Goal: Navigation & Orientation: Understand site structure

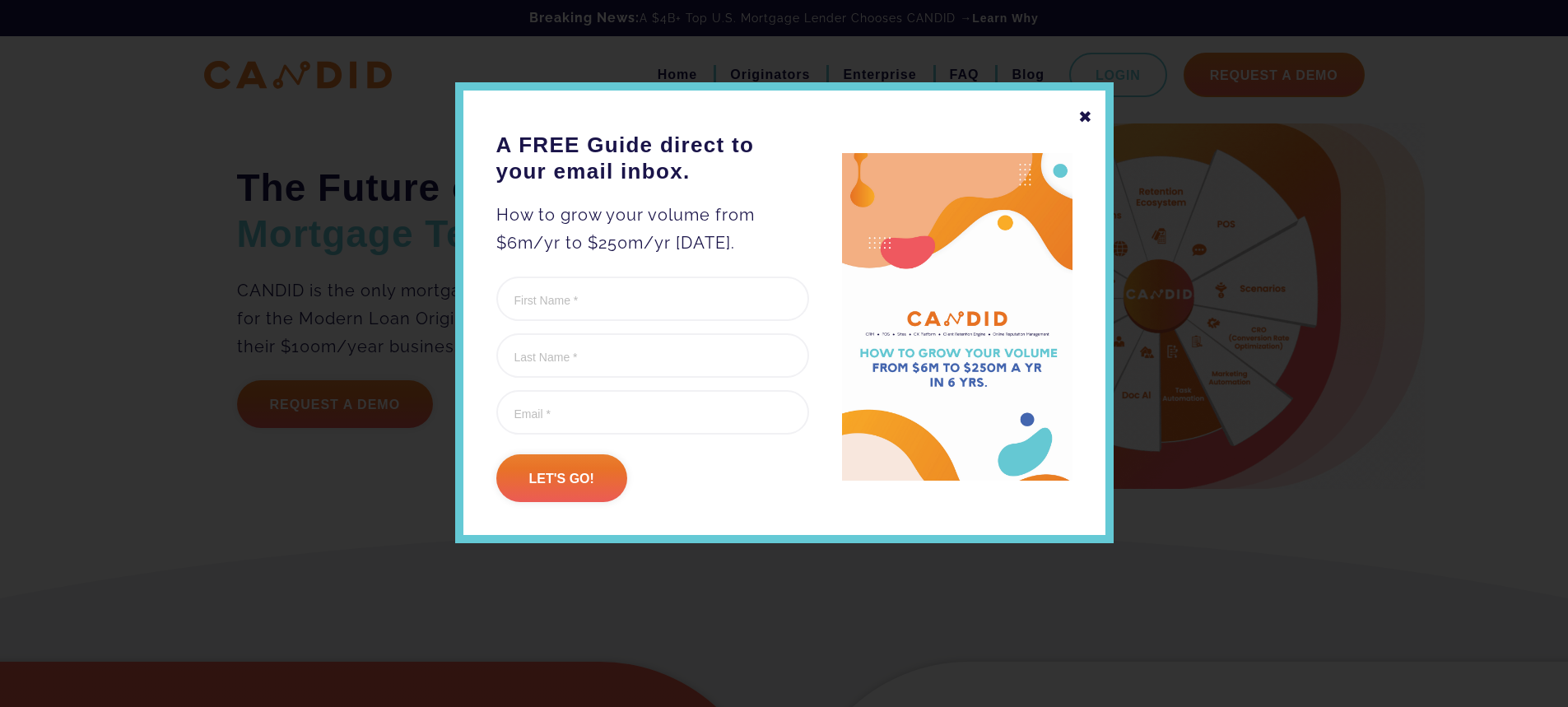
click at [189, 488] on div at bounding box center [784, 354] width 1568 height 707
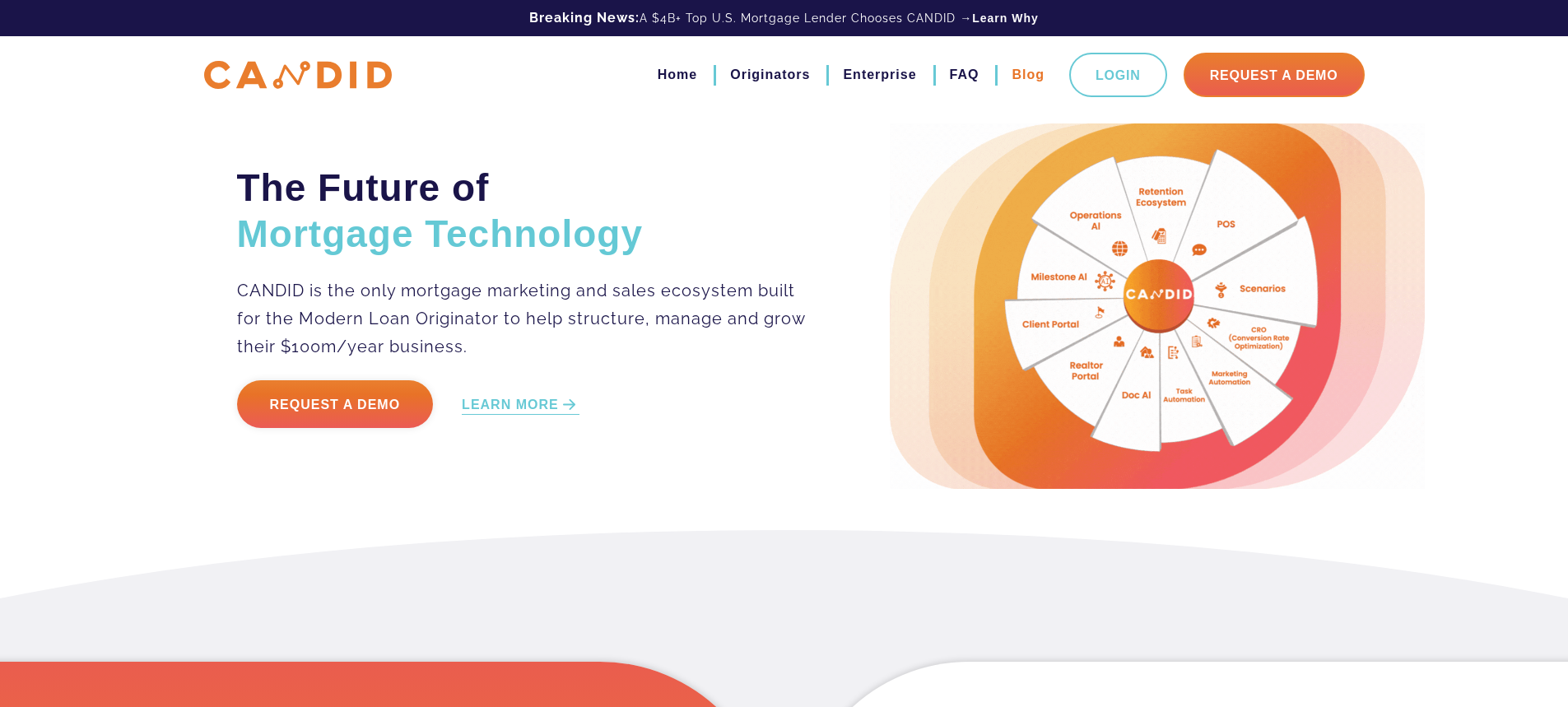
click at [1021, 80] on link "Blog" at bounding box center [1027, 75] width 33 height 28
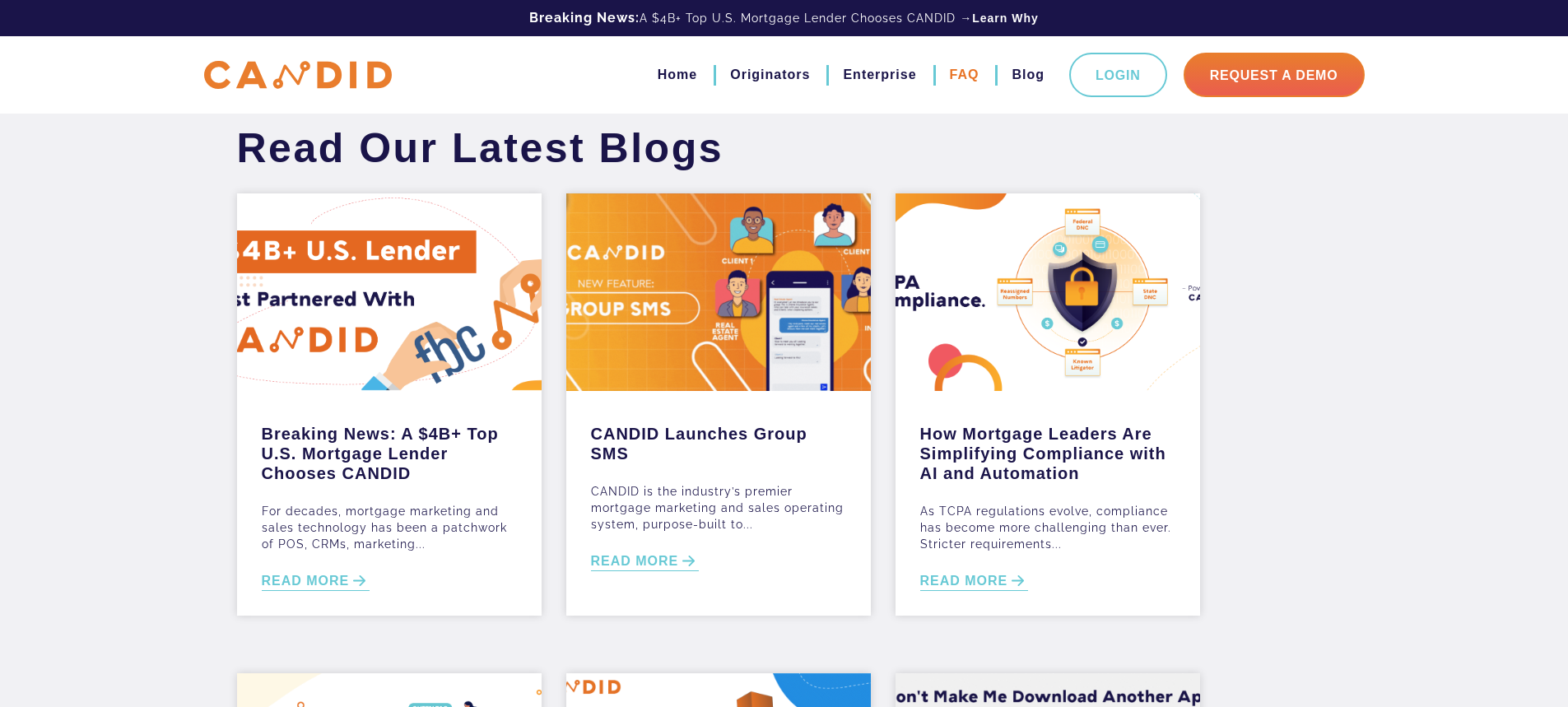
click at [965, 72] on link "FAQ" at bounding box center [965, 75] width 30 height 28
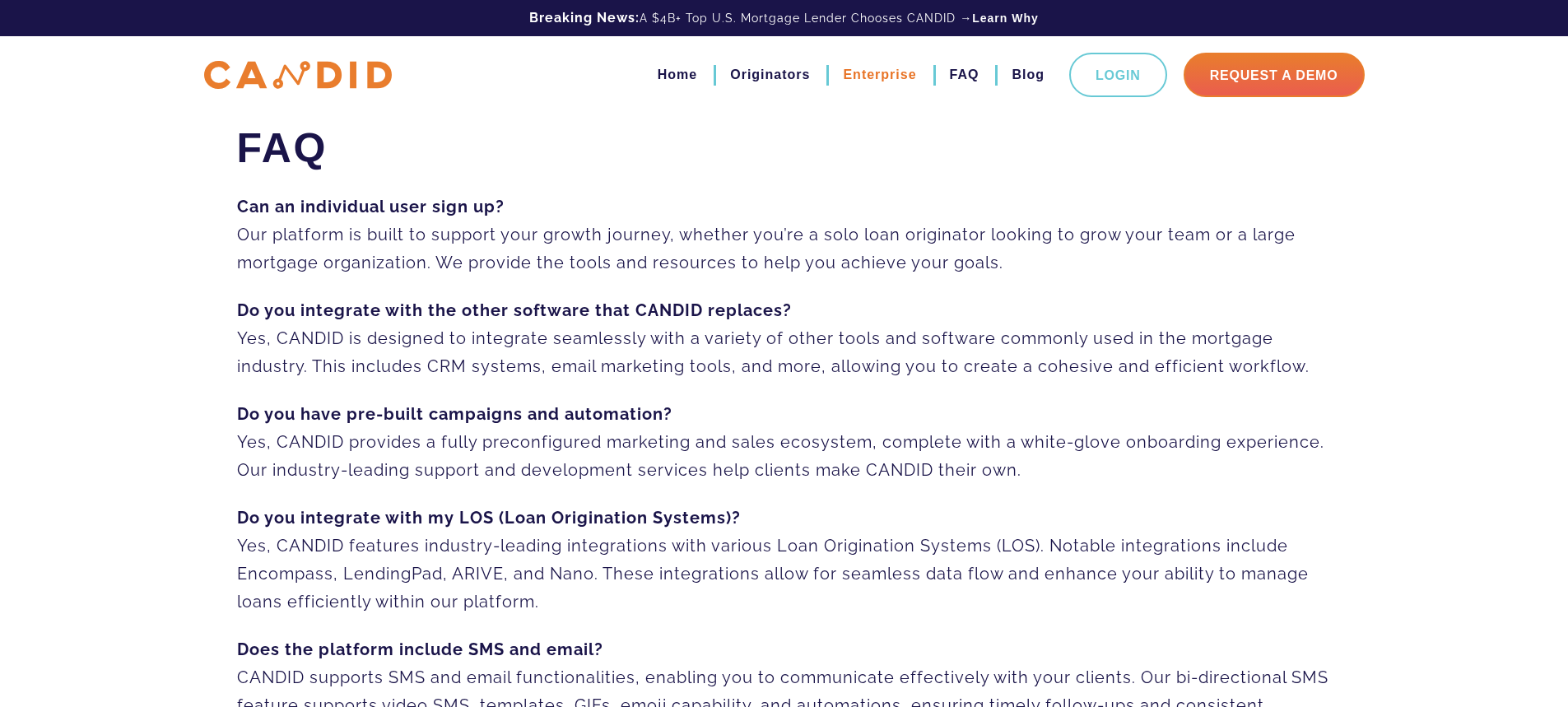
click at [887, 76] on link "Enterprise" at bounding box center [879, 75] width 73 height 28
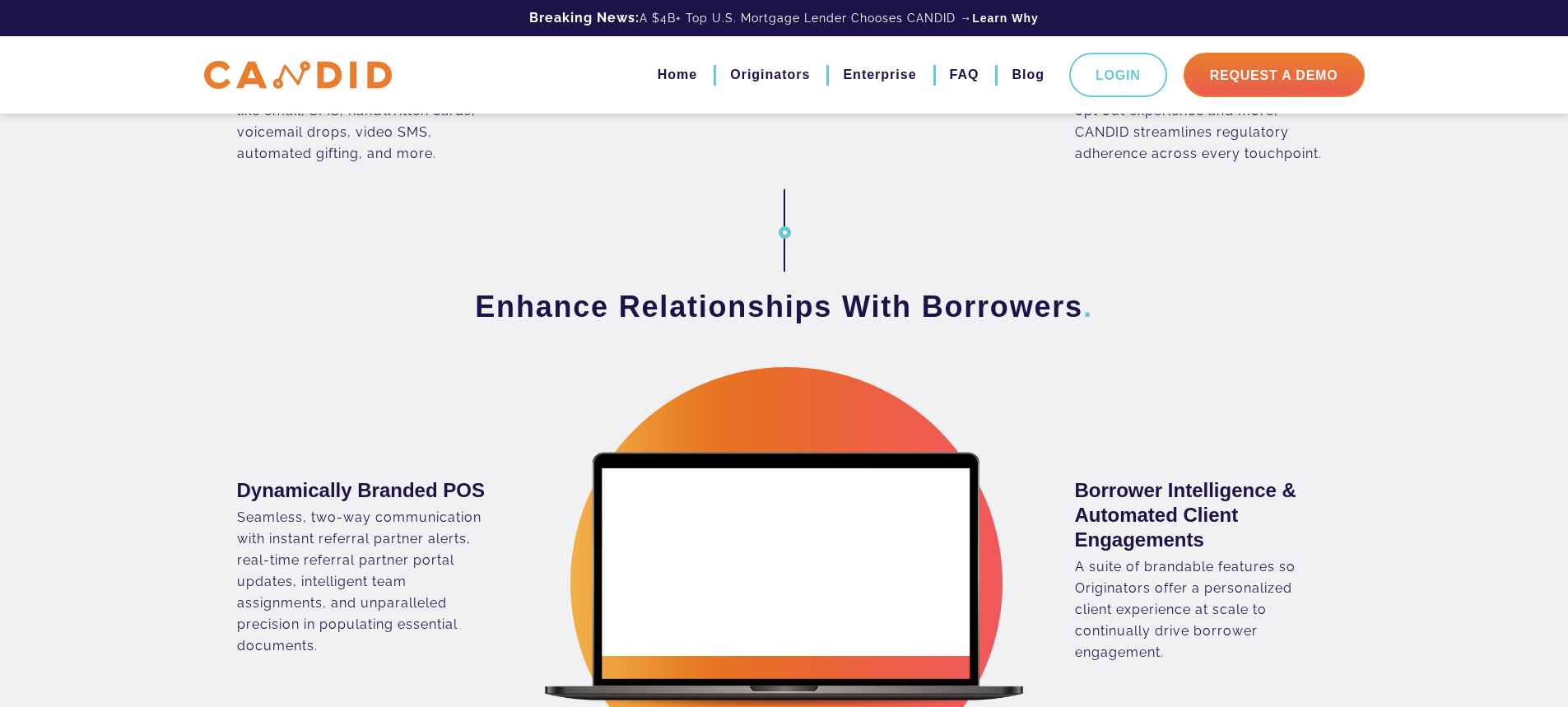
scroll to position [1480, 0]
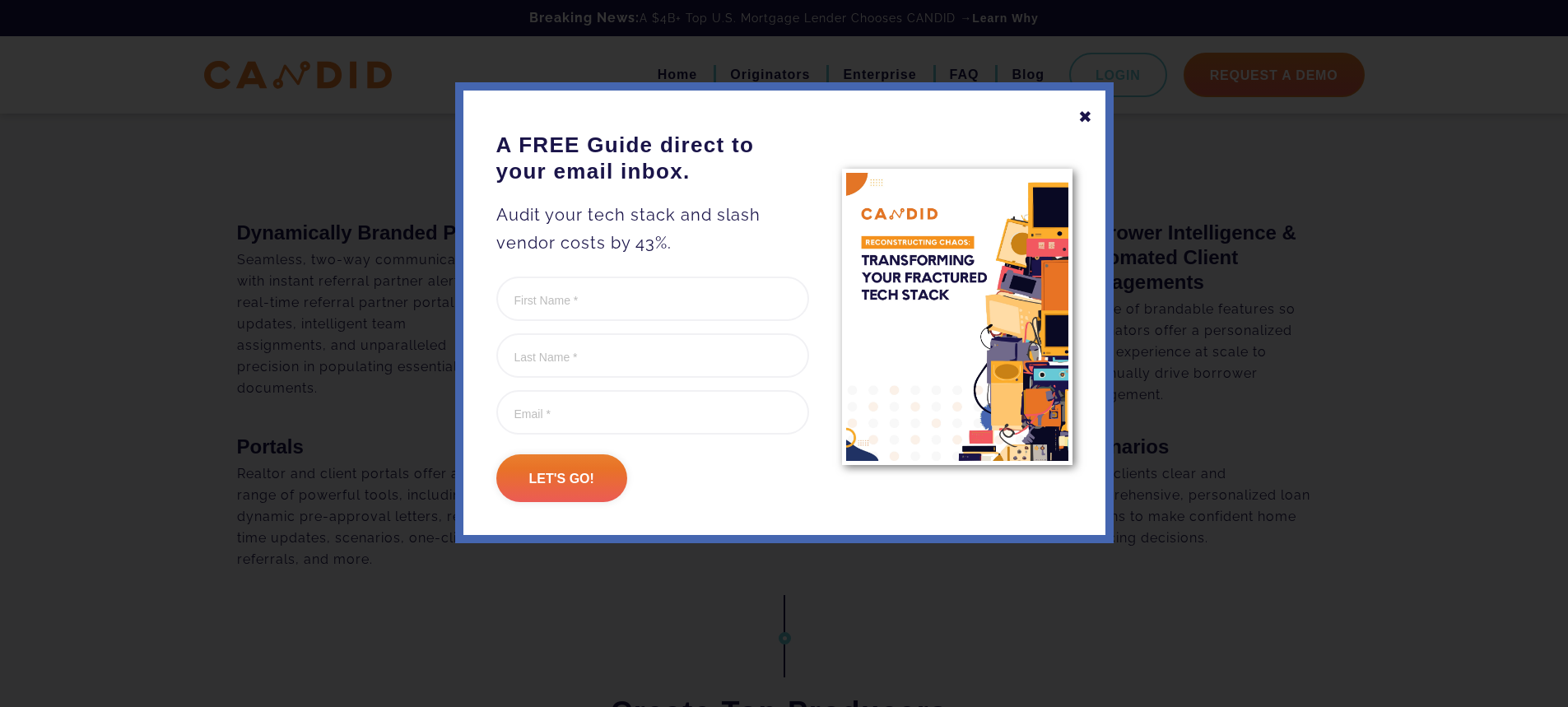
click at [1083, 119] on div "✖" at bounding box center [1085, 117] width 15 height 28
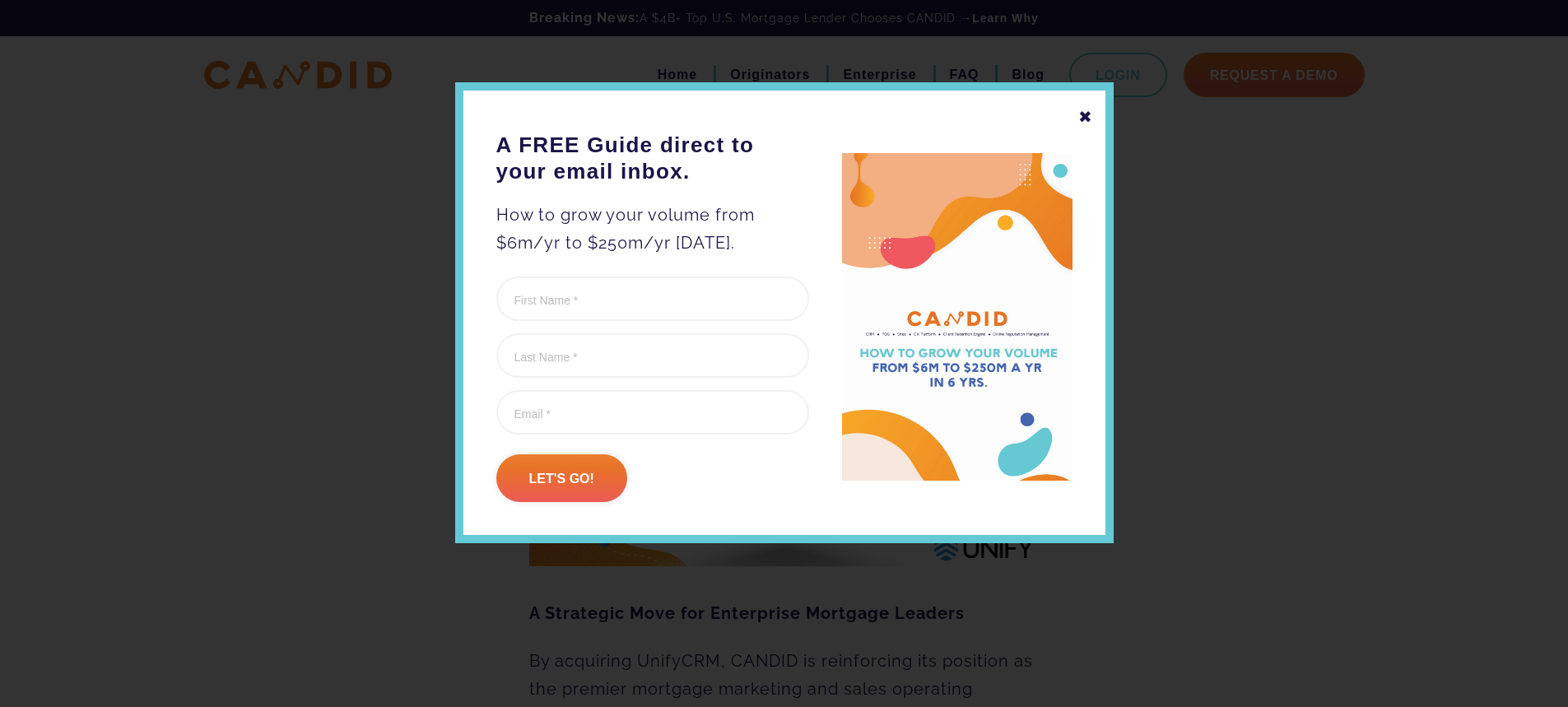
click at [1087, 117] on div "✖" at bounding box center [1085, 117] width 15 height 28
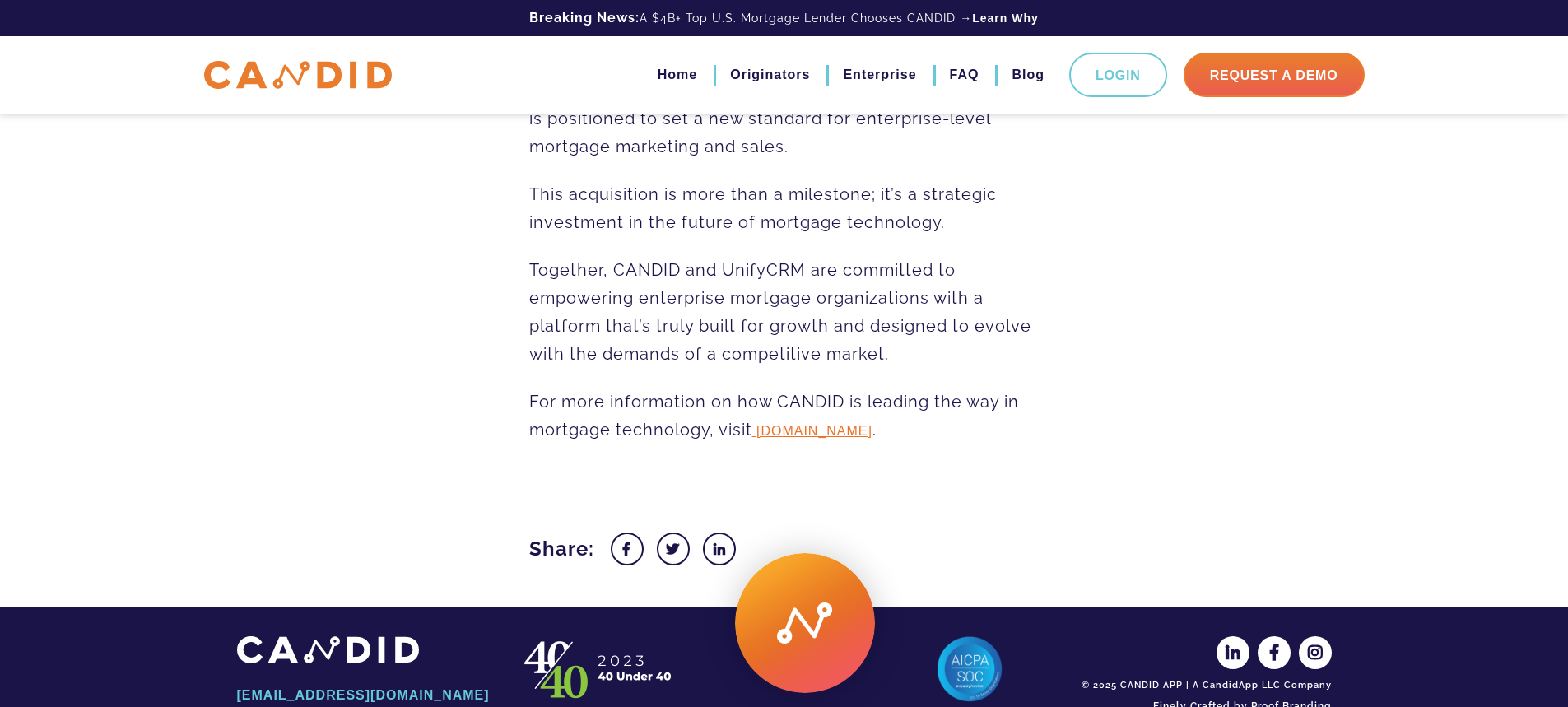
scroll to position [2520, 0]
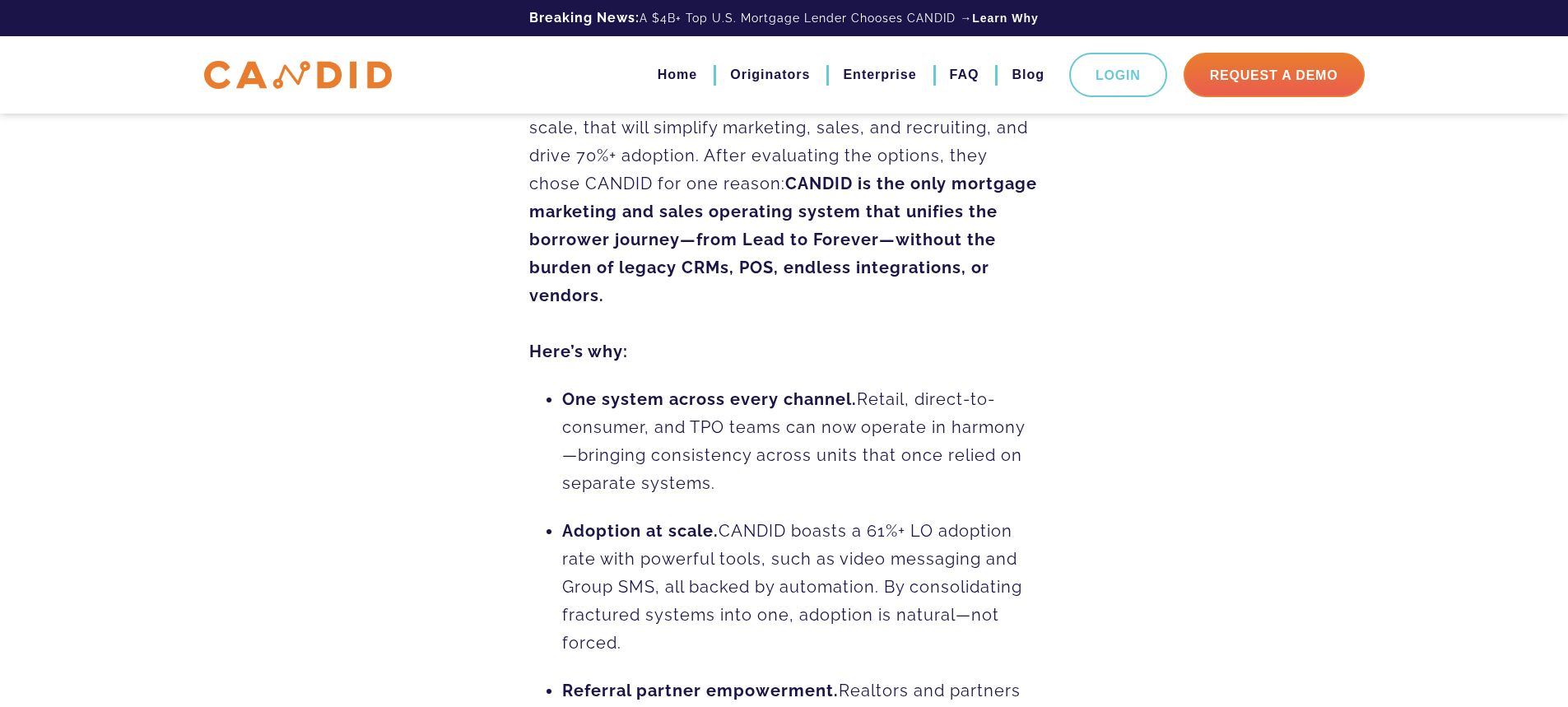
scroll to position [1234, 0]
